Goal: Information Seeking & Learning: Learn about a topic

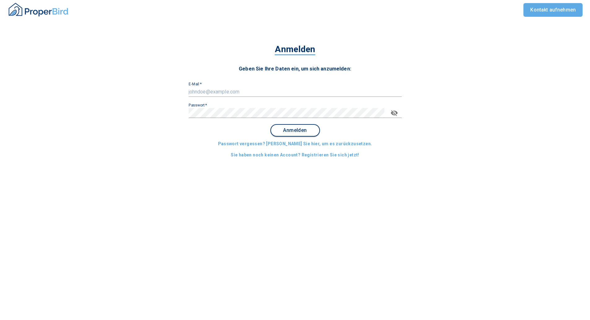
type input "[PERSON_NAME][EMAIL_ADDRESS][DOMAIN_NAME]"
click at [298, 132] on span "Anmelden" at bounding box center [295, 130] width 38 height 6
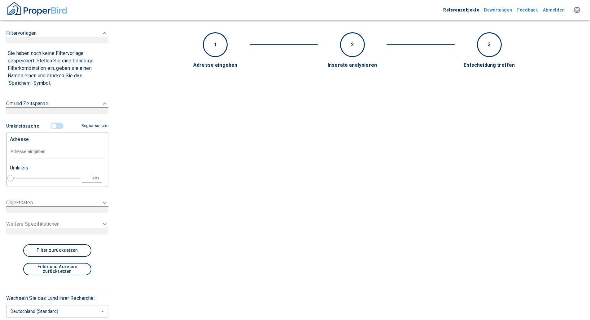
type input "2020"
click at [39, 156] on input "text" at bounding box center [57, 151] width 95 height 14
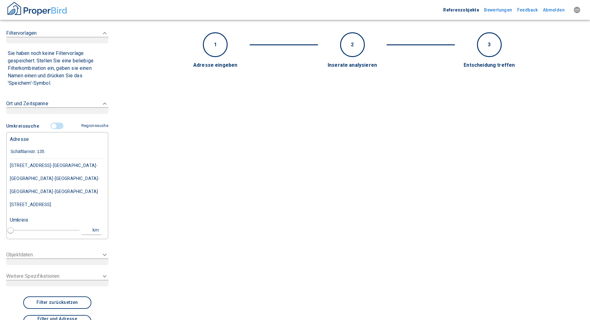
click at [39, 164] on div "[STREET_ADDRESS]-[GEOGRAPHIC_DATA]-[GEOGRAPHIC_DATA]-[GEOGRAPHIC_DATA]-[GEOGRAP…" at bounding box center [57, 178] width 95 height 39
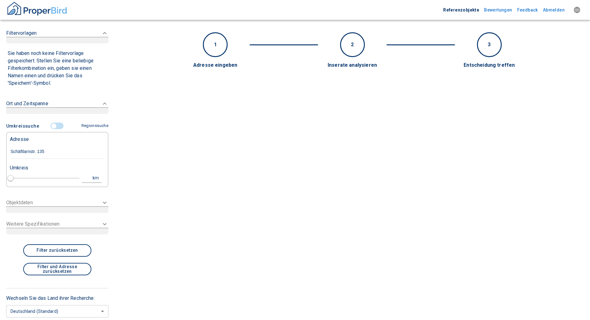
type input "[STREET_ADDRESS]-[GEOGRAPHIC_DATA]-[GEOGRAPHIC_DATA]-[GEOGRAPHIC_DATA]-[GEOGRAP…"
type input "1"
type input "2020"
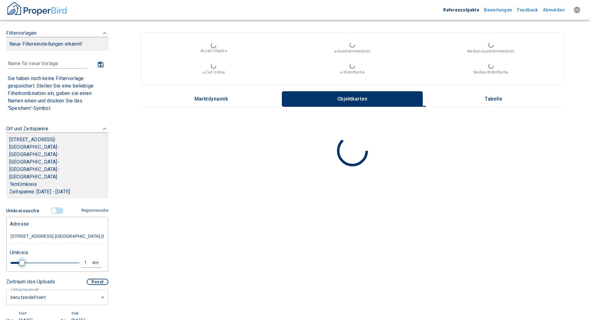
type input "[STREET_ADDRESS]-[GEOGRAPHIC_DATA]-[GEOGRAPHIC_DATA]-[GEOGRAPHIC_DATA]-[GEOGRAP…"
type input "1"
type input "2020"
type input "1.2"
type input "2020"
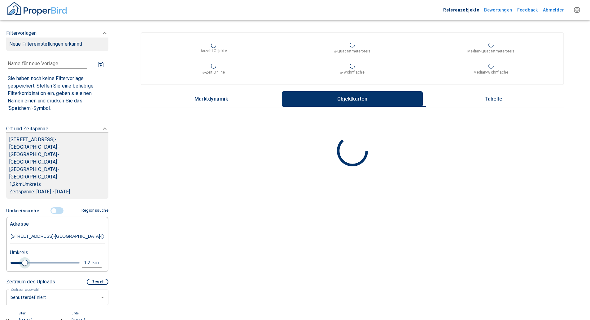
type input "1.4"
type input "2020"
type input "1.6"
type input "2020"
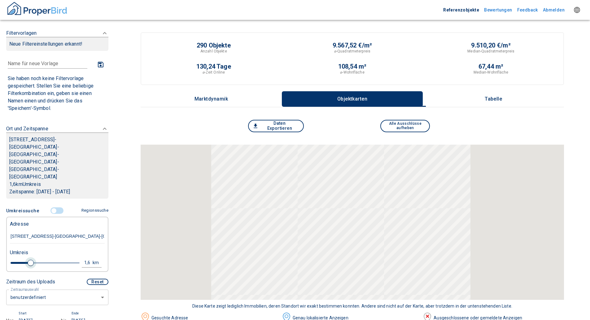
type input "1.8"
type input "2020"
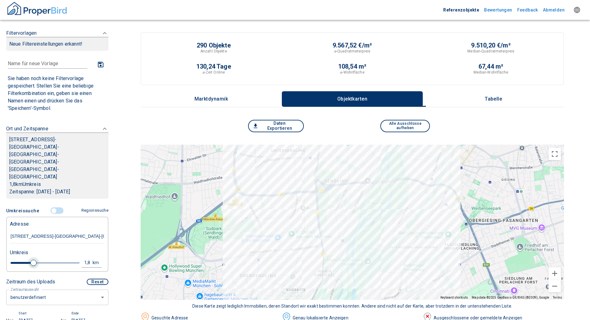
type input "2"
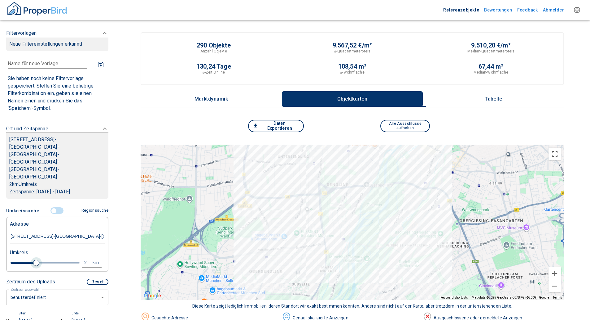
drag, startPoint x: 20, startPoint y: 241, endPoint x: 34, endPoint y: 241, distance: 14.3
click at [34, 259] on span at bounding box center [36, 262] width 6 height 6
type input "2020"
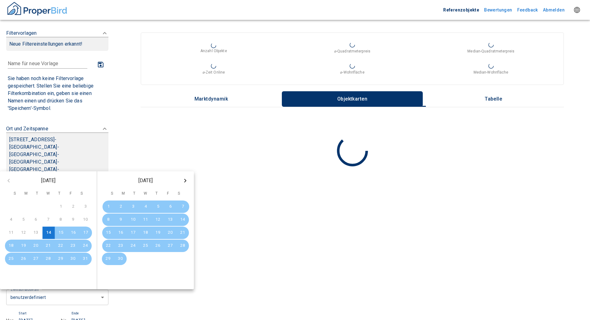
drag, startPoint x: 44, startPoint y: 298, endPoint x: 36, endPoint y: 300, distance: 8.8
click at [36, 316] on input "[DATE]" at bounding box center [37, 320] width 37 height 9
type input "[DATE]"
type input "2020"
type input "[DATE]"
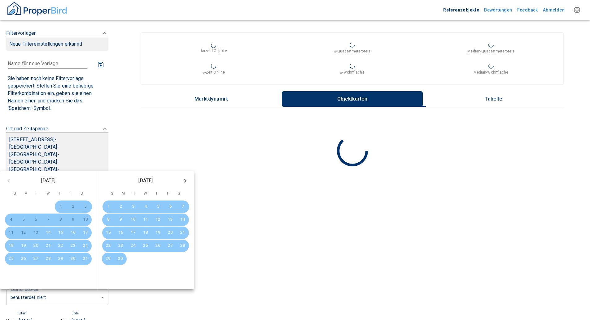
type input "2020"
type input "[DATE]"
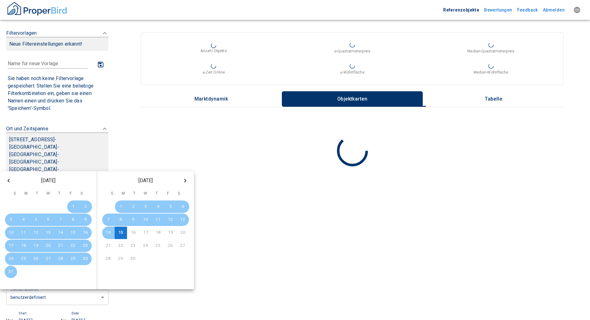
click at [88, 316] on input "[DATE]" at bounding box center [90, 320] width 37 height 9
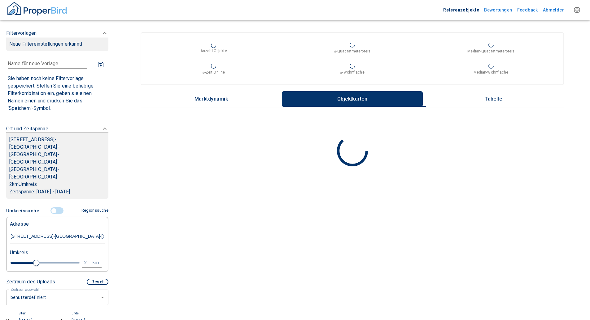
click at [90, 316] on input "[DATE]" at bounding box center [90, 320] width 37 height 9
click at [91, 316] on input "[DATE]" at bounding box center [90, 320] width 37 height 9
type input "[DATE]"
click at [59, 306] on div "Filtervorlagen Neue Filtereinstellungen erkannt! Name für neue Vorlage x Sie ha…" at bounding box center [57, 258] width 102 height 471
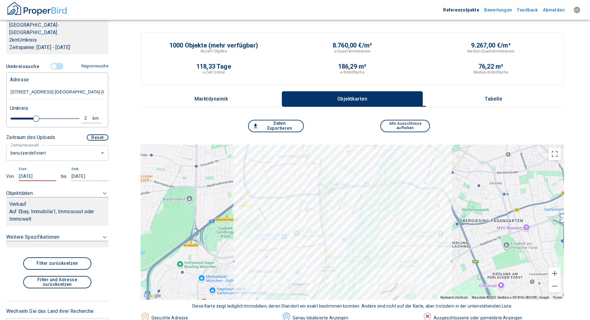
scroll to position [159, 0]
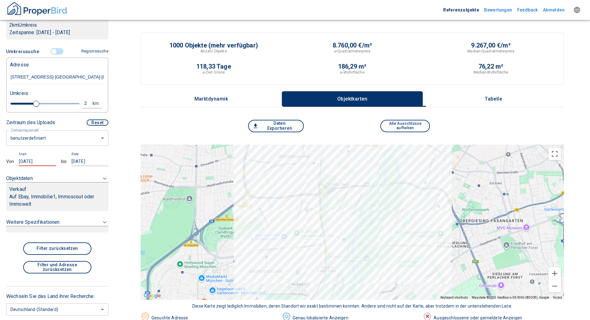
click at [57, 193] on p "Auf Ebay, Immobilie1, Immoscout oder Immowelt" at bounding box center [57, 200] width 96 height 15
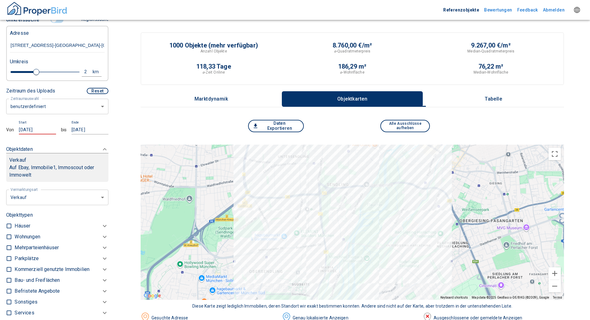
scroll to position [188, 0]
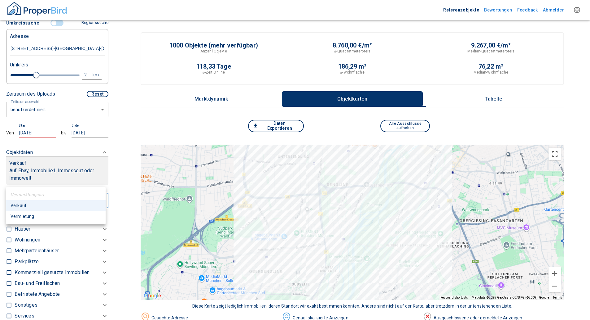
click at [28, 212] on li "Vermietung" at bounding box center [55, 216] width 99 height 11
type input "rent"
type input "2020"
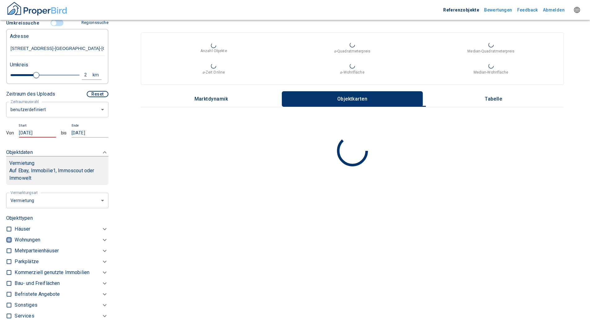
click at [9, 236] on input "checkbox" at bounding box center [9, 239] width 6 height 6
checkbox input "true"
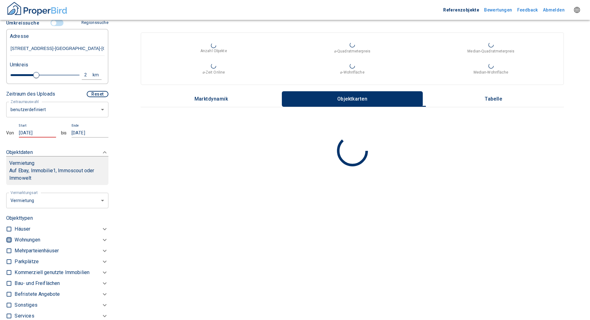
checkbox input "true"
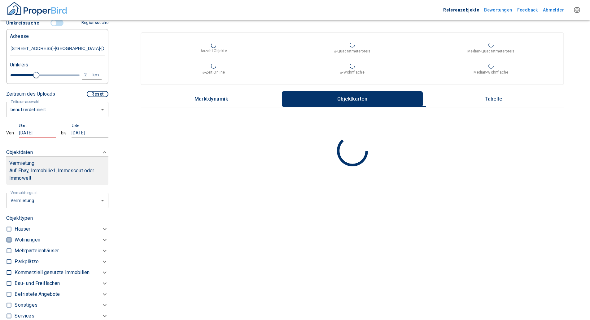
type input "2020"
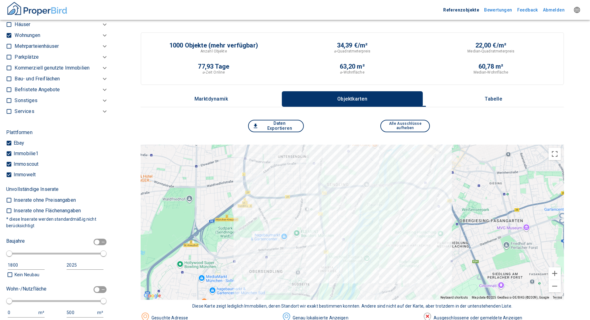
scroll to position [404, 0]
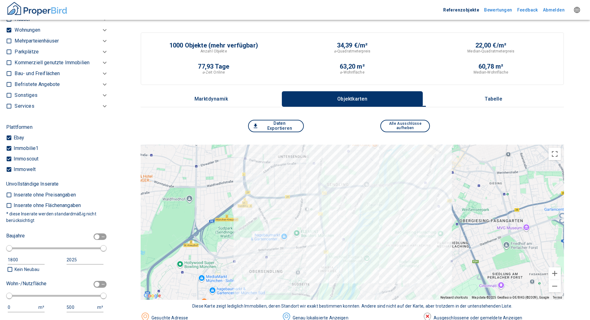
drag, startPoint x: 10, startPoint y: 227, endPoint x: 15, endPoint y: 228, distance: 5.0
click at [15, 231] on div "Baujahre 1800 2025" at bounding box center [54, 248] width 97 height 34
click at [97, 233] on input "checkbox" at bounding box center [97, 236] width 19 height 7
checkbox input "true"
type input "1970"
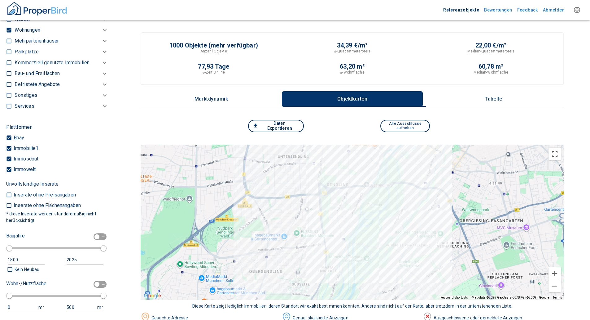
type input "2010"
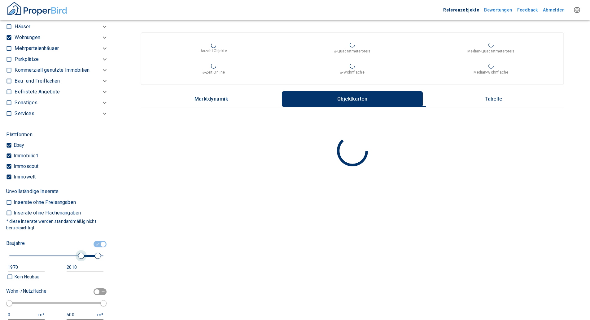
type input "1980"
drag, startPoint x: 77, startPoint y: 235, endPoint x: 81, endPoint y: 237, distance: 5.2
click at [81, 250] on span at bounding box center [56, 255] width 94 height 11
click at [97, 288] on input "checkbox" at bounding box center [97, 291] width 19 height 7
checkbox input "true"
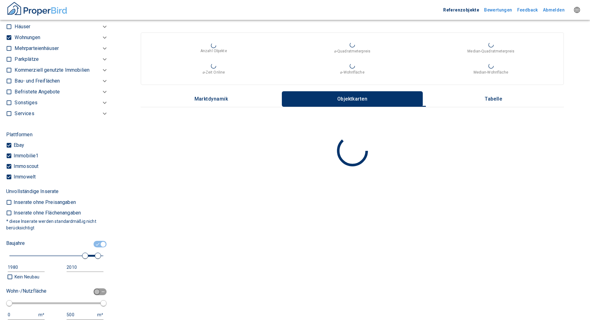
type input "50"
type input "150"
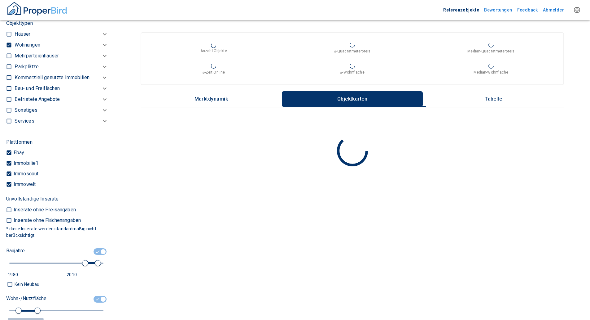
click at [17, 318] on div "50" at bounding box center [20, 322] width 24 height 8
drag, startPoint x: 13, startPoint y: 301, endPoint x: 4, endPoint y: 300, distance: 8.4
click at [5, 300] on div "Filtervorlagen Neue Filtereinstellungen erkannt! Name für neue Vorlage x Sie ha…" at bounding box center [57, 160] width 115 height 320
type input "20"
drag, startPoint x: 76, startPoint y: 301, endPoint x: 58, endPoint y: 300, distance: 17.4
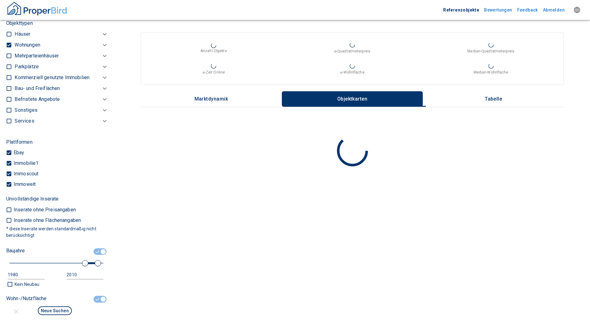
click at [58, 317] on div "20 m² 150 m²" at bounding box center [54, 321] width 97 height 9
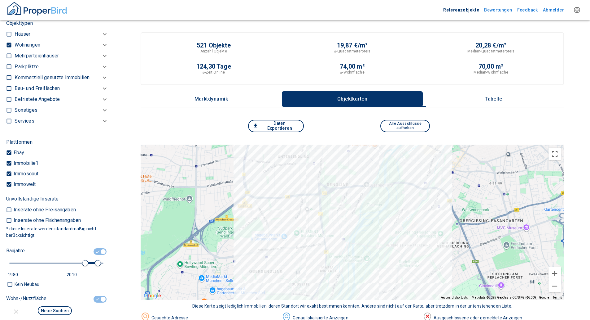
type input "45"
click at [77, 305] on div "Neue Suchen" at bounding box center [54, 311] width 97 height 13
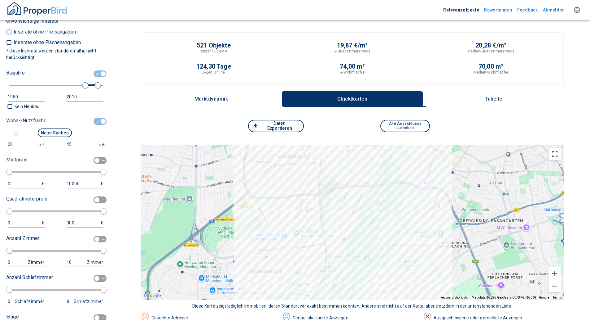
scroll to position [590, 0]
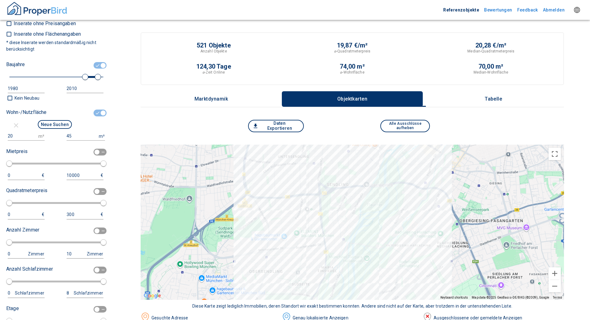
click at [99, 227] on input "checkbox" at bounding box center [97, 230] width 19 height 7
checkbox input "true"
type input "1"
type input "4"
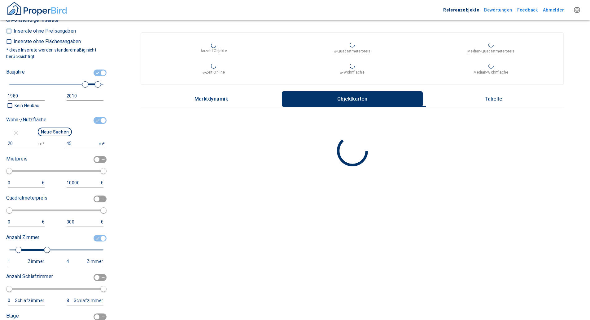
click at [70, 257] on div "4" at bounding box center [79, 261] width 24 height 8
click at [59, 257] on div "1 Zimmer 4 Zimmer" at bounding box center [54, 261] width 97 height 9
type input "1"
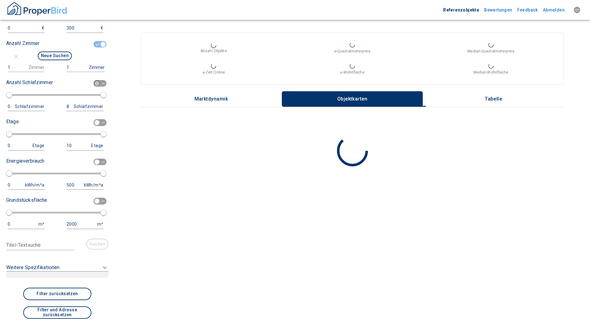
scroll to position [807, 0]
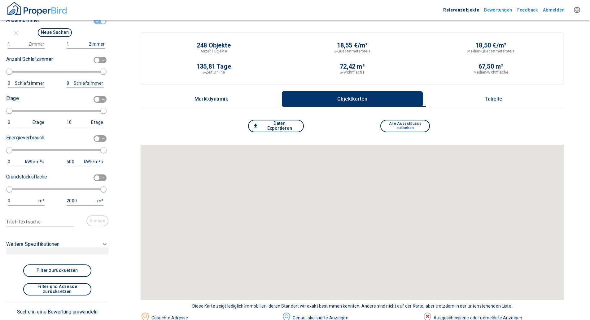
click at [83, 240] on div "Weitere Spezifikationen" at bounding box center [48, 243] width 85 height 7
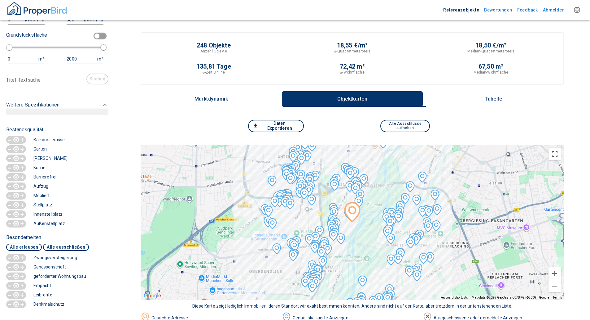
scroll to position [943, 0]
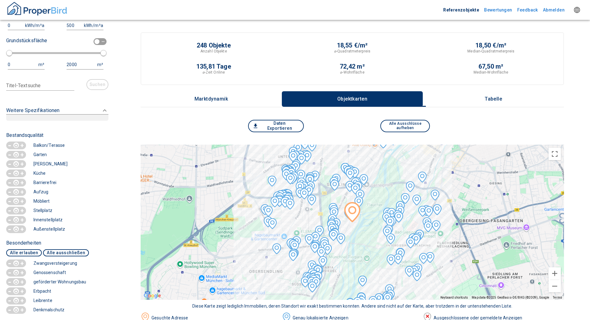
click at [21, 198] on p "+" at bounding box center [23, 201] width 6 height 6
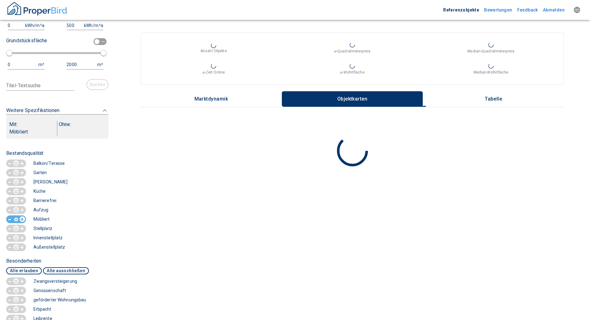
scroll to position [961, 0]
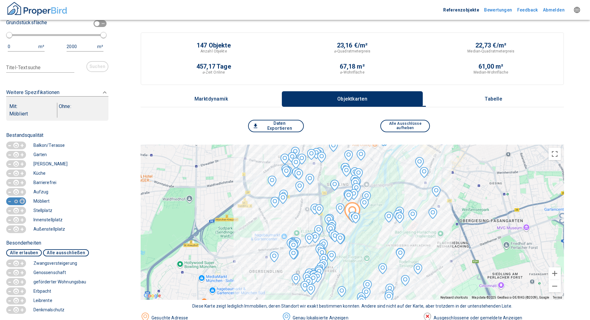
click at [10, 197] on p "-" at bounding box center [10, 201] width 6 height 9
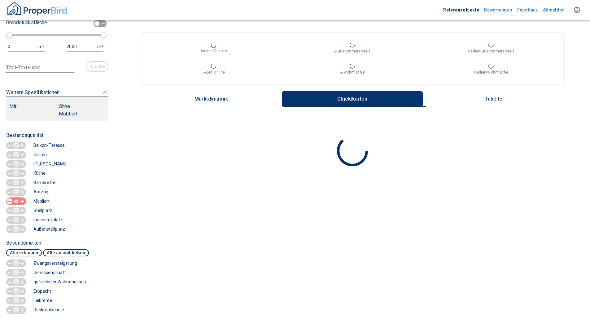
click at [6, 197] on button "- +" at bounding box center [16, 201] width 20 height 8
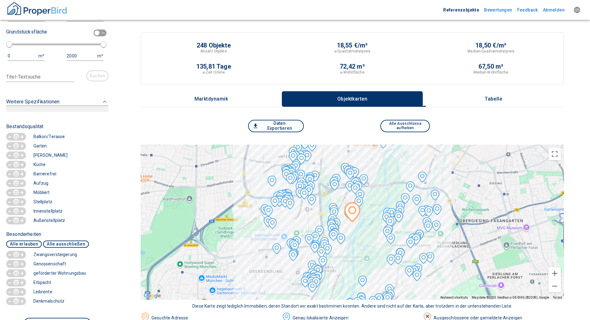
scroll to position [952, 0]
click at [22, 189] on p "+" at bounding box center [23, 192] width 6 height 6
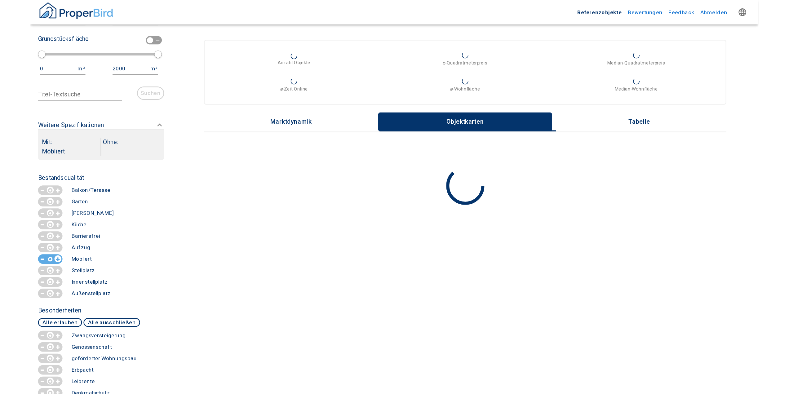
scroll to position [970, 0]
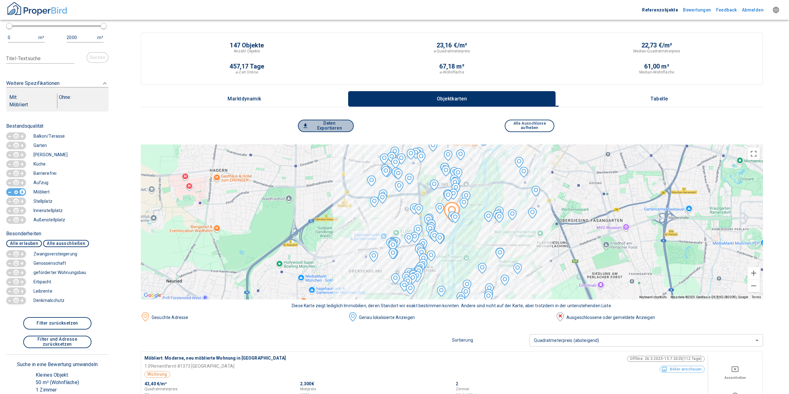
click at [334, 124] on button "Daten Exportieren" at bounding box center [326, 126] width 56 height 12
